Goal: Check status

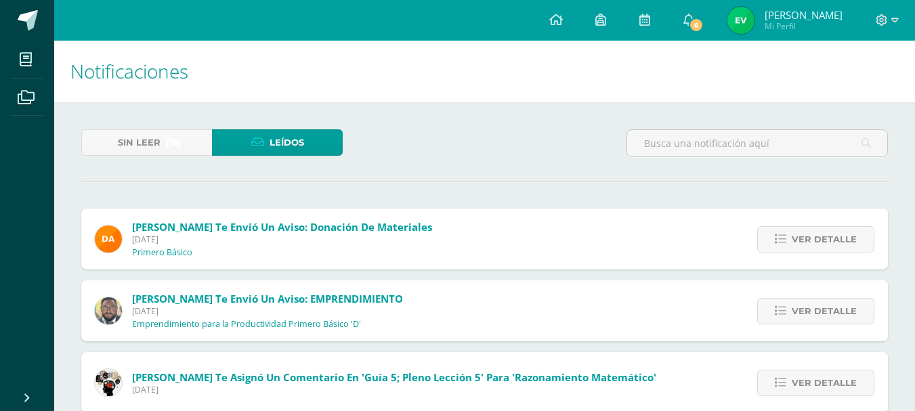
scroll to position [577, 0]
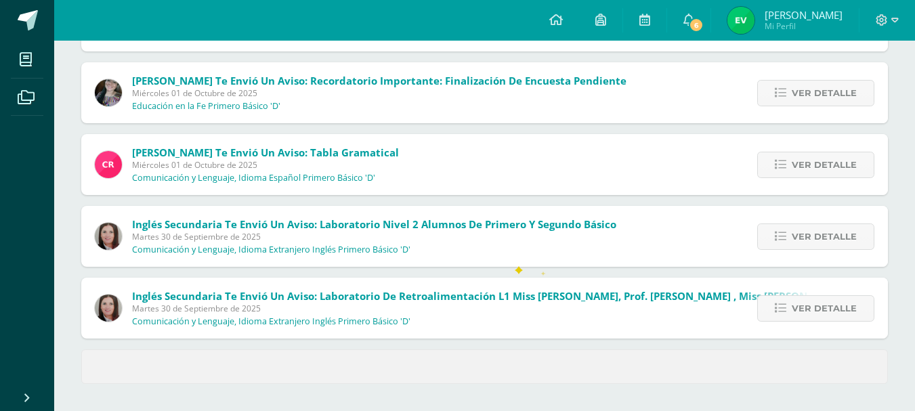
click at [512, 264] on div "Inglés Secundaria te envió un aviso: Laboratorio Nivel 2 alumnos de primero y s…" at bounding box center [355, 236] width 548 height 61
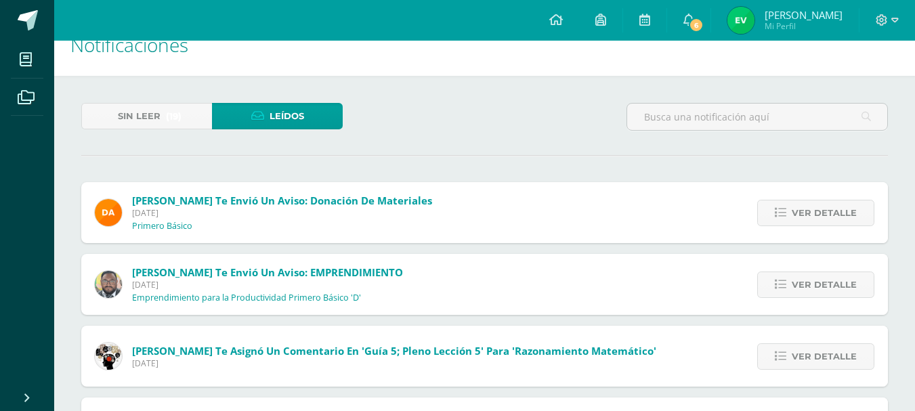
scroll to position [0, 0]
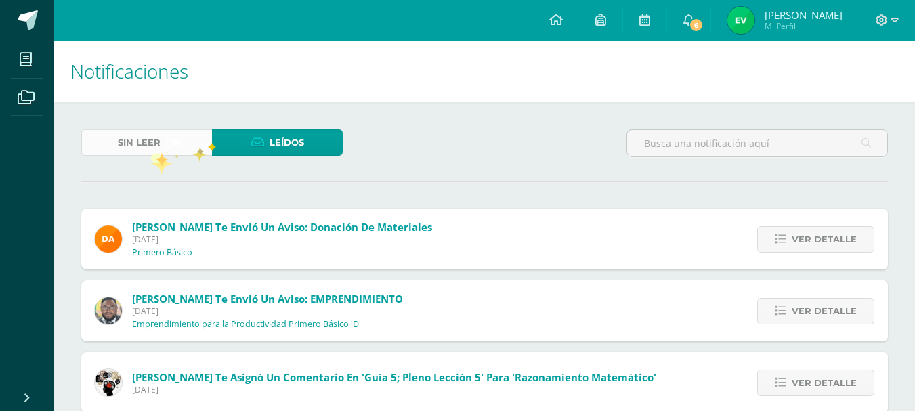
click at [150, 150] on span "Sin leer" at bounding box center [139, 142] width 43 height 25
